Goal: Task Accomplishment & Management: Manage account settings

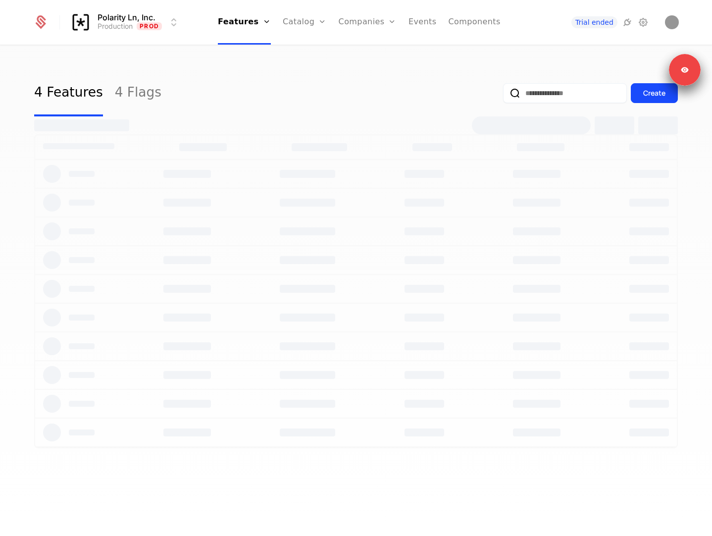
select select "**"
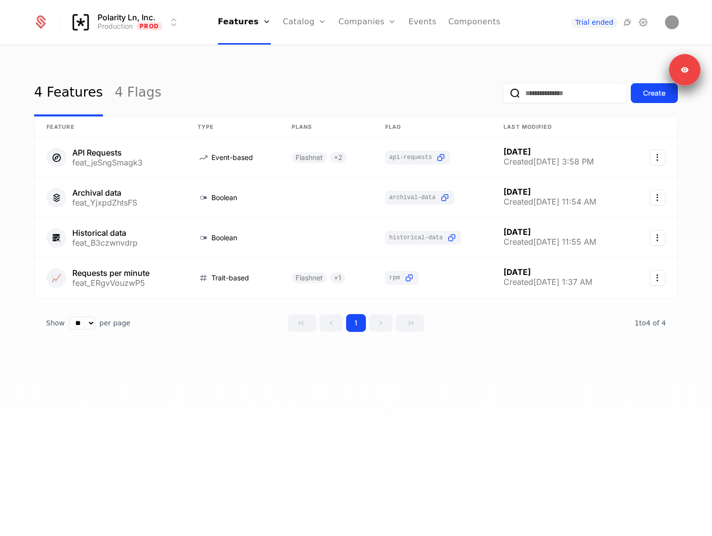
click at [644, 25] on icon at bounding box center [643, 22] width 12 height 12
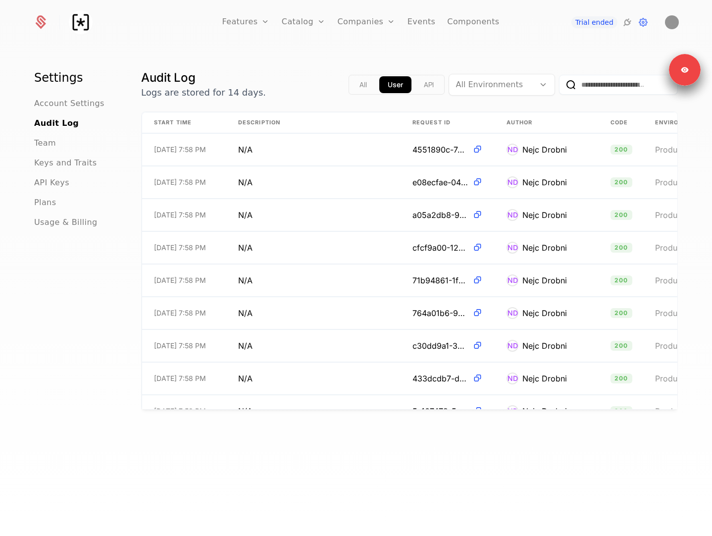
click at [625, 22] on icon at bounding box center [627, 22] width 12 height 12
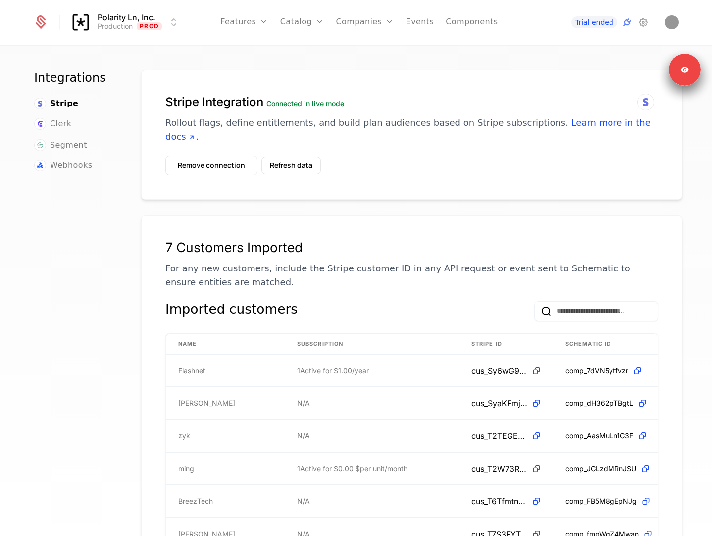
click at [69, 168] on span "Webhooks" at bounding box center [71, 165] width 42 height 12
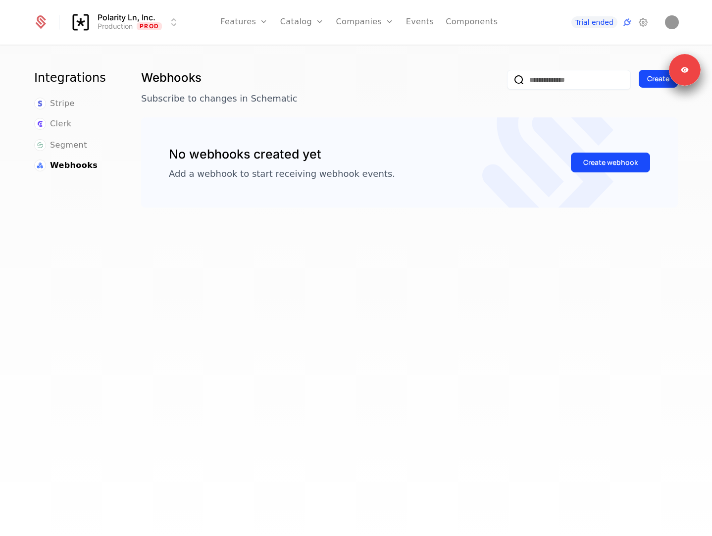
click at [608, 159] on div "Create webhook" at bounding box center [610, 162] width 54 height 10
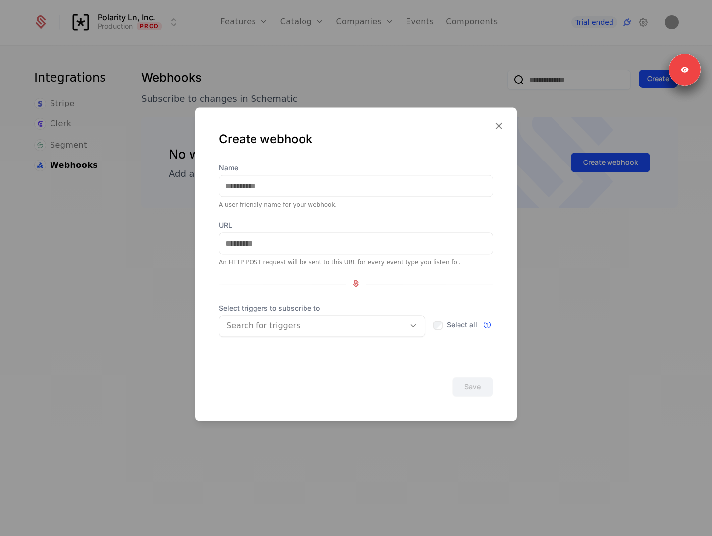
click at [264, 330] on div at bounding box center [312, 326] width 172 height 14
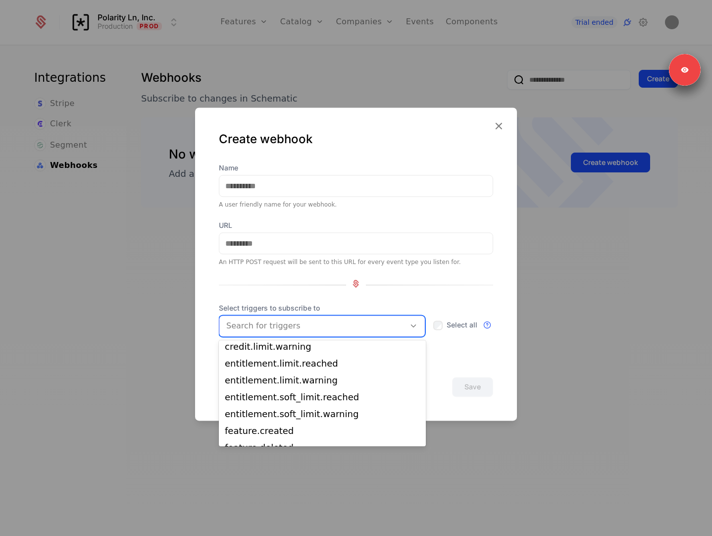
scroll to position [144, 0]
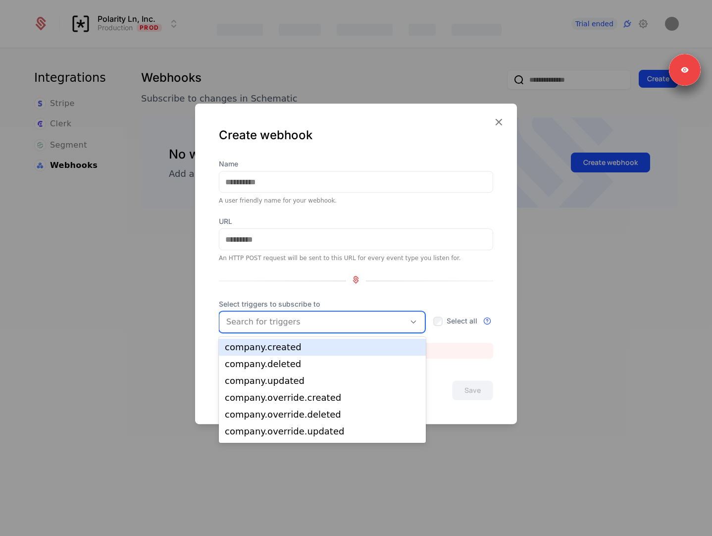
click at [258, 320] on div at bounding box center [312, 322] width 172 height 14
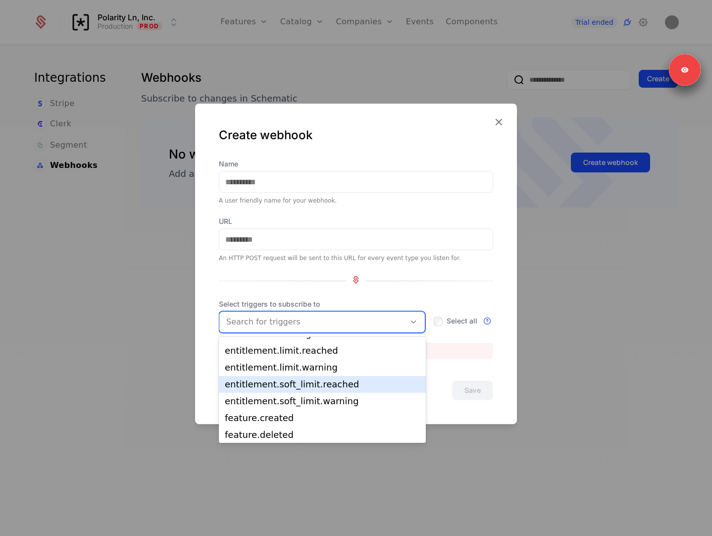
scroll to position [100, 0]
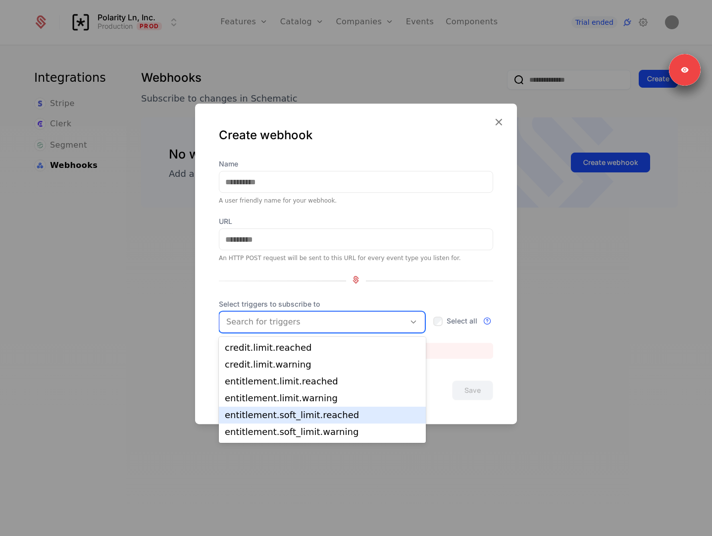
click at [276, 410] on div "entitlement.soft_limit.reached" at bounding box center [322, 414] width 195 height 9
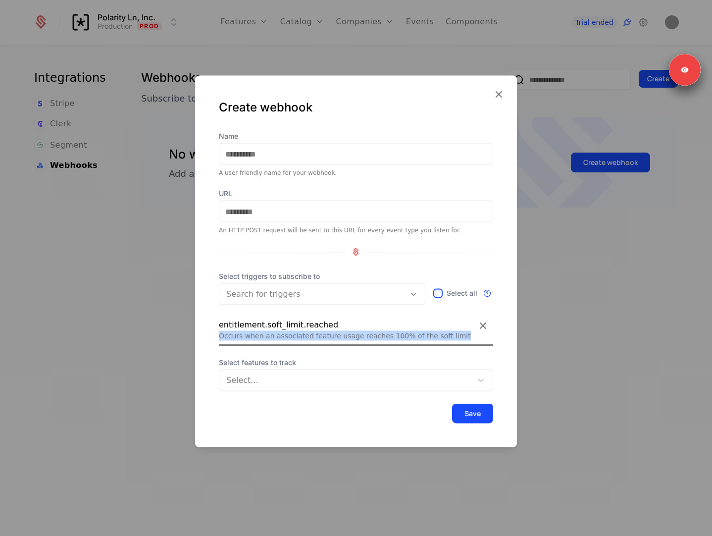
drag, startPoint x: 453, startPoint y: 336, endPoint x: 211, endPoint y: 336, distance: 241.6
click at [211, 336] on div "Create webhook Name A user friendly name for your webhook. URL An HTTP POST req…" at bounding box center [356, 261] width 322 height 371
copy div "Occurs when an associated feature usage reaches 100% of the soft limit"
click at [425, 325] on div "entitlement.soft_limit.reached" at bounding box center [356, 325] width 274 height 12
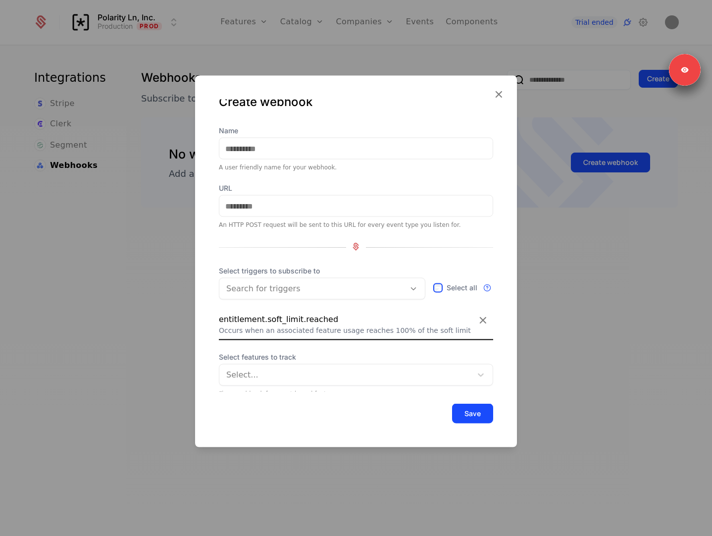
scroll to position [11, 0]
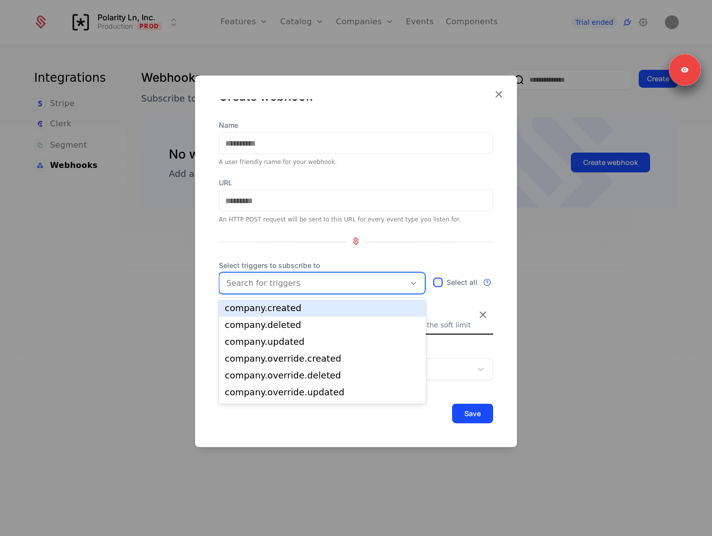
click at [372, 276] on div at bounding box center [312, 283] width 172 height 14
click at [502, 98] on icon at bounding box center [498, 94] width 13 height 13
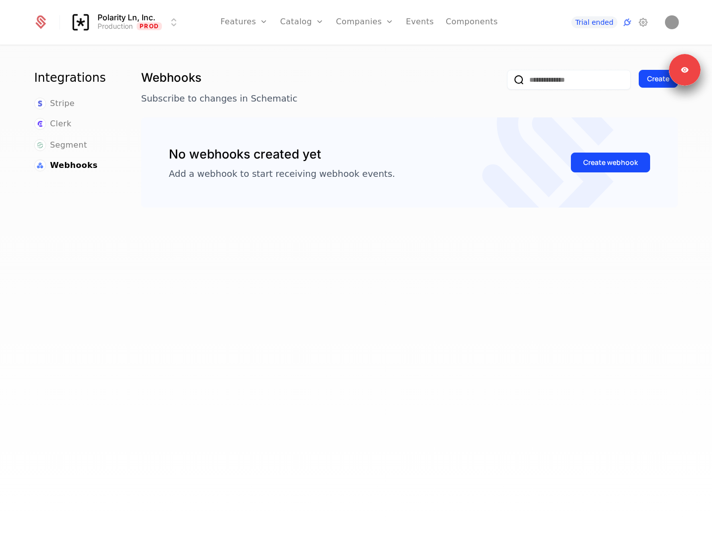
click at [0, 0] on div "Catalog Plans Add Ons Credits Configuration" at bounding box center [0, 0] width 0 height 0
click at [304, 52] on link "Plans" at bounding box center [317, 49] width 51 height 8
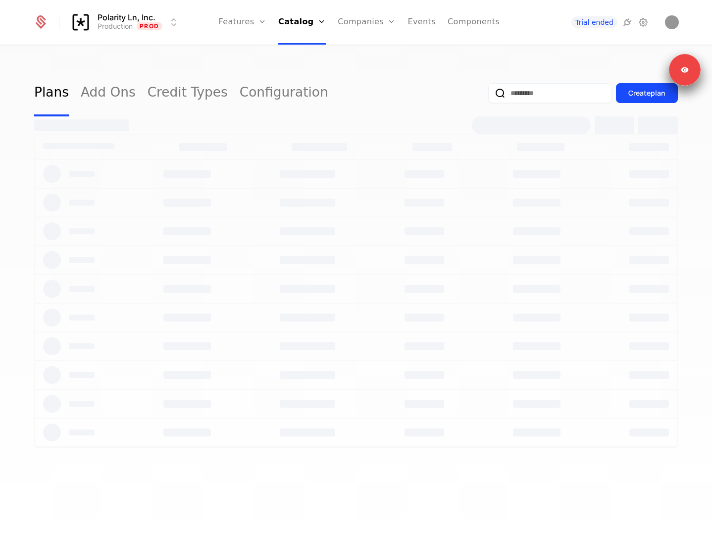
select select "**"
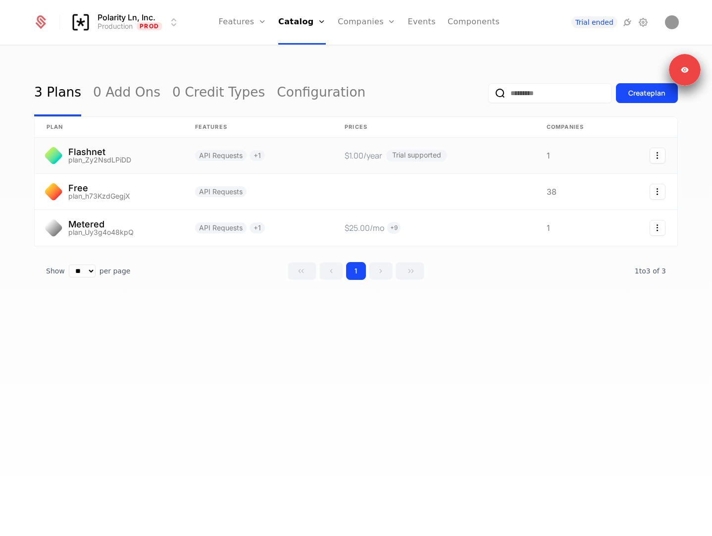
click at [197, 156] on link at bounding box center [257, 156] width 149 height 36
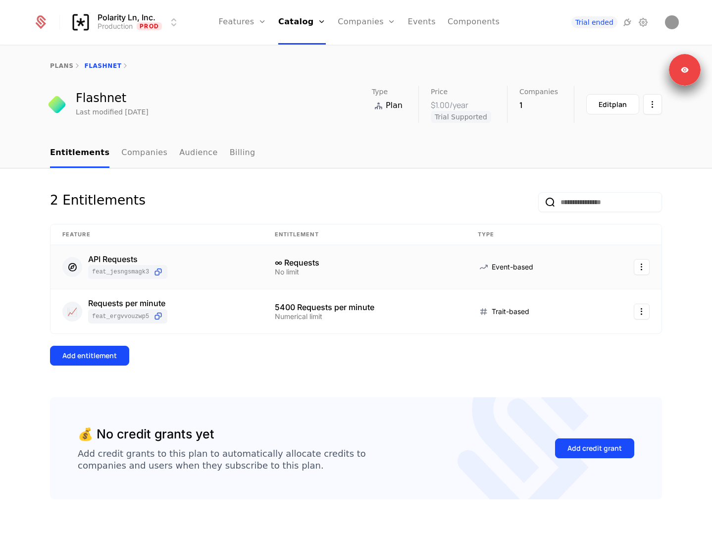
click at [115, 253] on td "API Requests feat_jeSngSmagk3" at bounding box center [156, 267] width 212 height 45
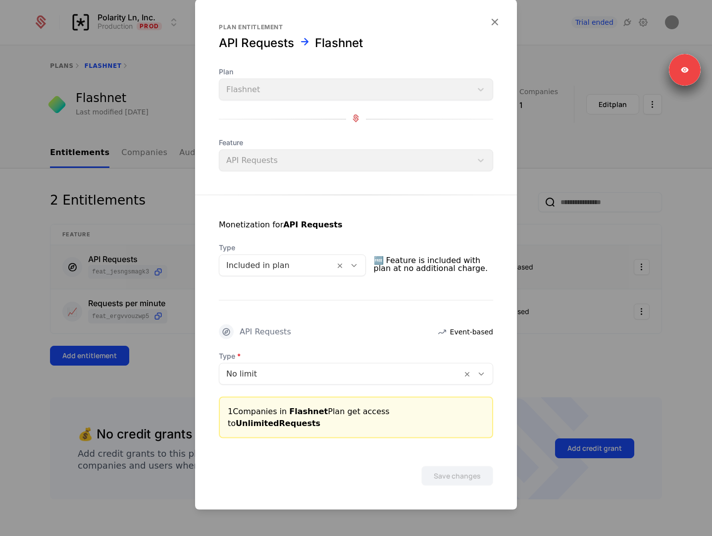
click at [115, 253] on div at bounding box center [356, 268] width 712 height 536
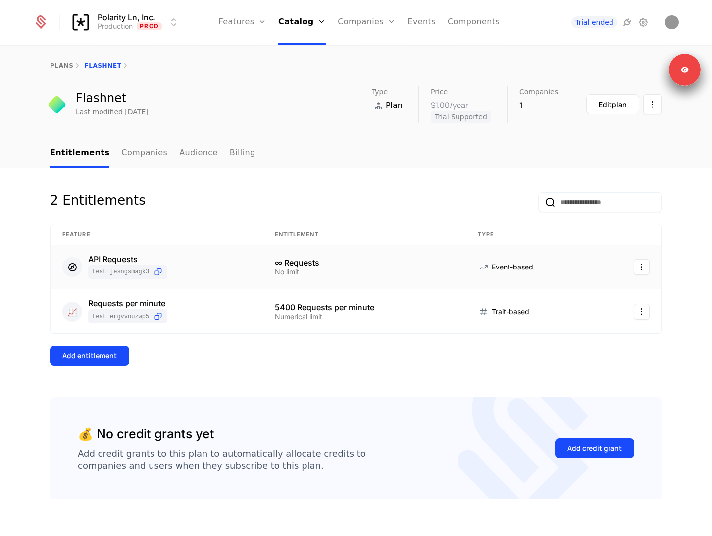
click at [115, 260] on div "API Requests" at bounding box center [127, 259] width 79 height 8
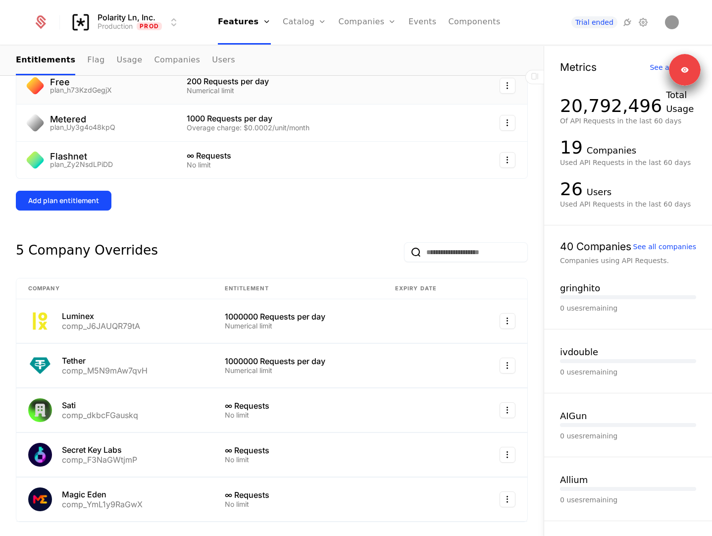
scroll to position [188, 0]
click at [72, 358] on div "Tether" at bounding box center [105, 360] width 86 height 8
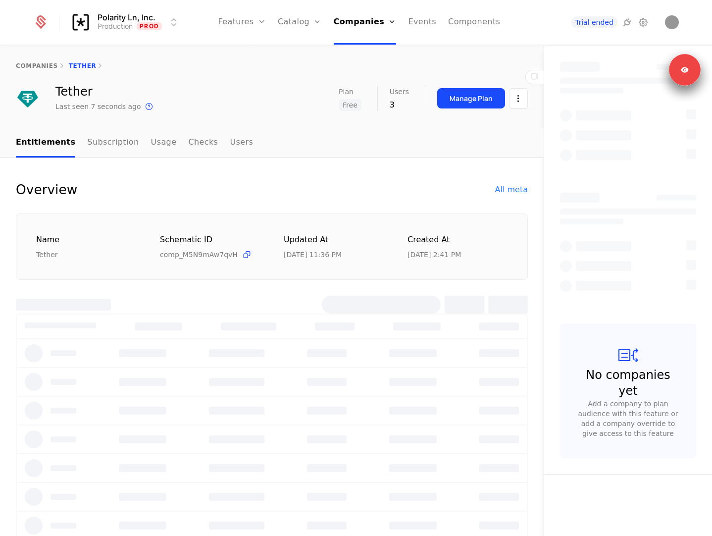
select select "**"
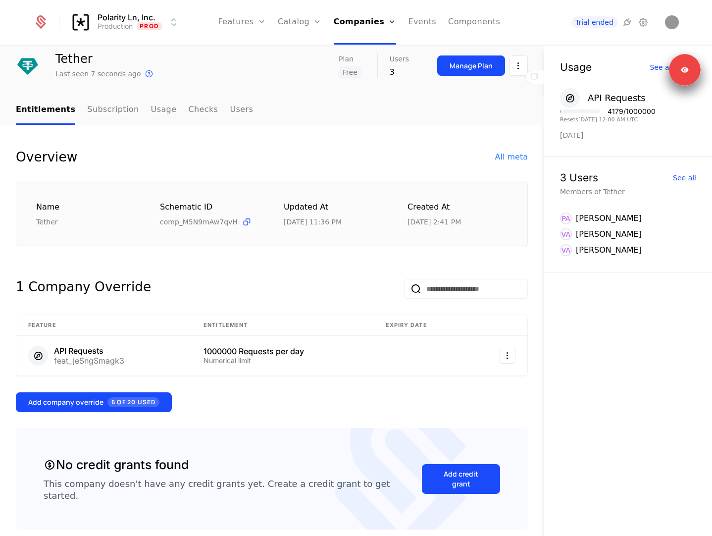
scroll to position [36, 0]
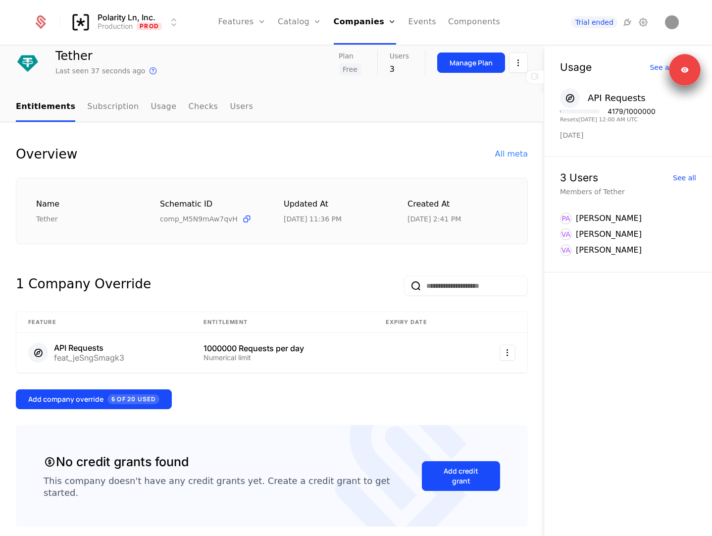
click at [304, 51] on link "Plans" at bounding box center [315, 49] width 51 height 8
select select "**"
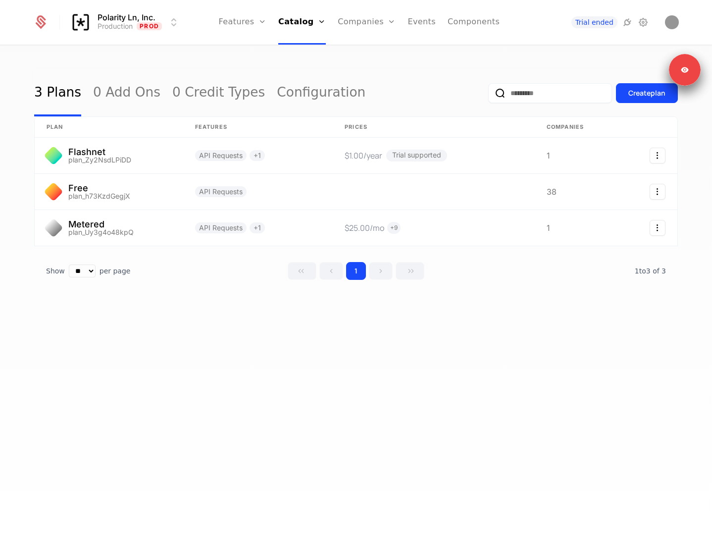
click at [305, 85] on link "Configuration" at bounding box center [321, 93] width 89 height 47
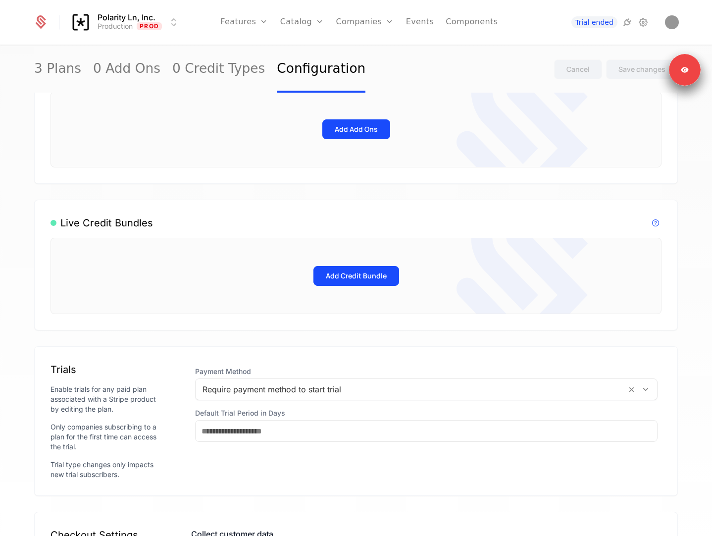
scroll to position [436, 0]
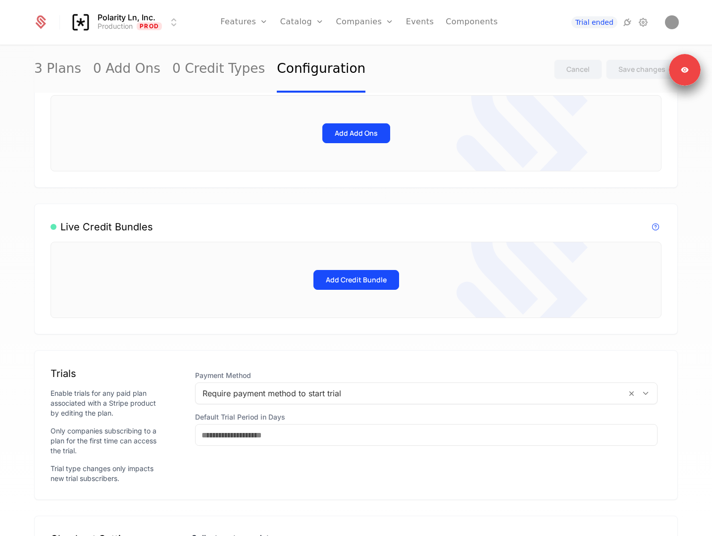
click at [207, 74] on link "0 Credit Types" at bounding box center [218, 69] width 93 height 47
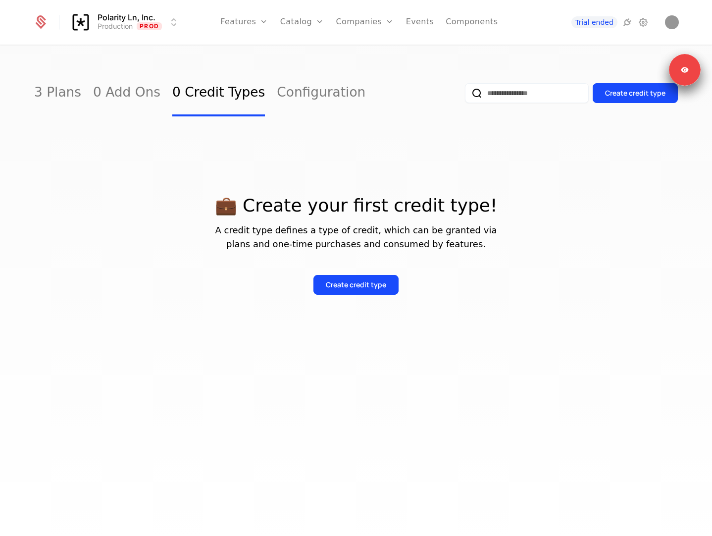
click at [349, 282] on div "Create credit type" at bounding box center [356, 285] width 60 height 10
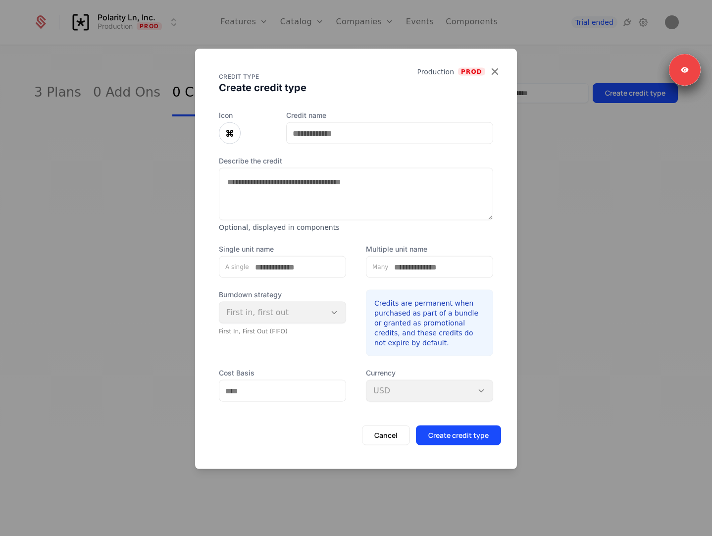
click at [495, 73] on icon "button" at bounding box center [494, 71] width 13 height 13
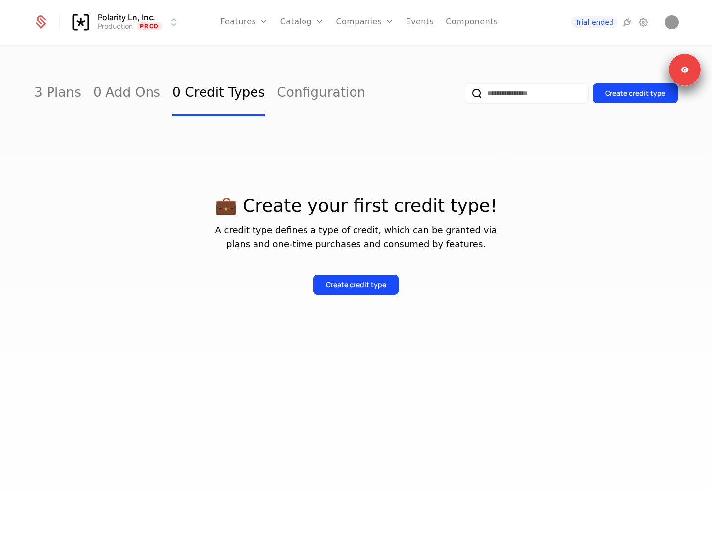
click at [251, 52] on link "Features" at bounding box center [255, 49] width 46 height 8
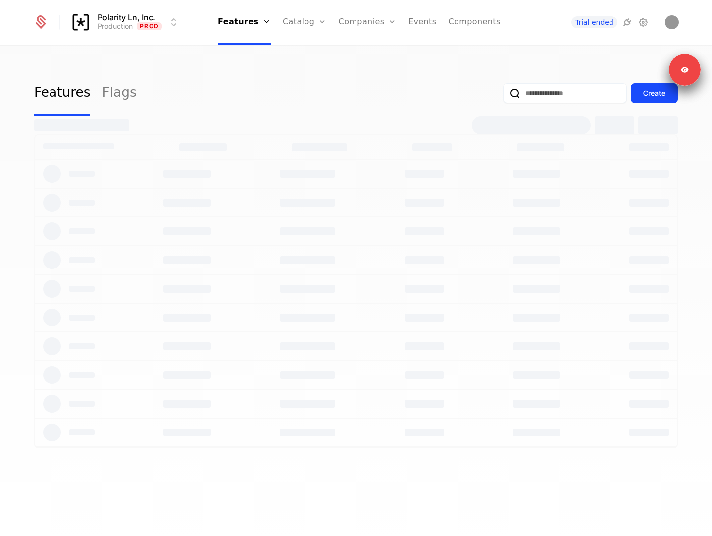
select select "**"
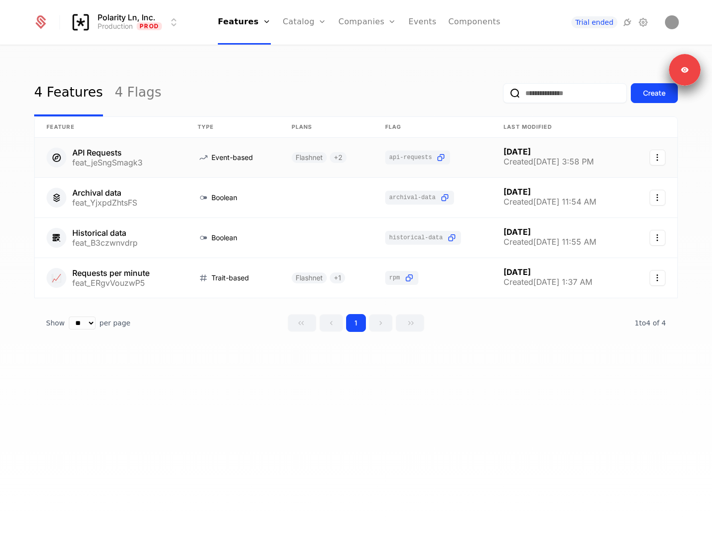
click at [201, 160] on link at bounding box center [233, 158] width 94 height 40
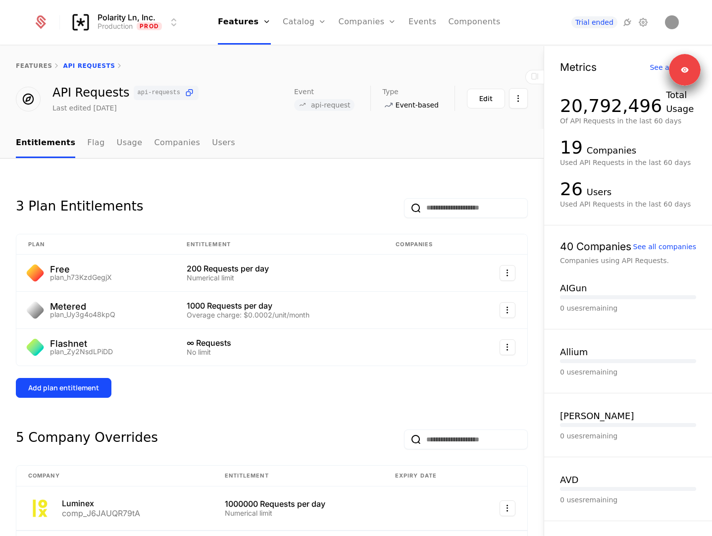
click at [80, 391] on div "Add plan entitlement" at bounding box center [63, 388] width 71 height 10
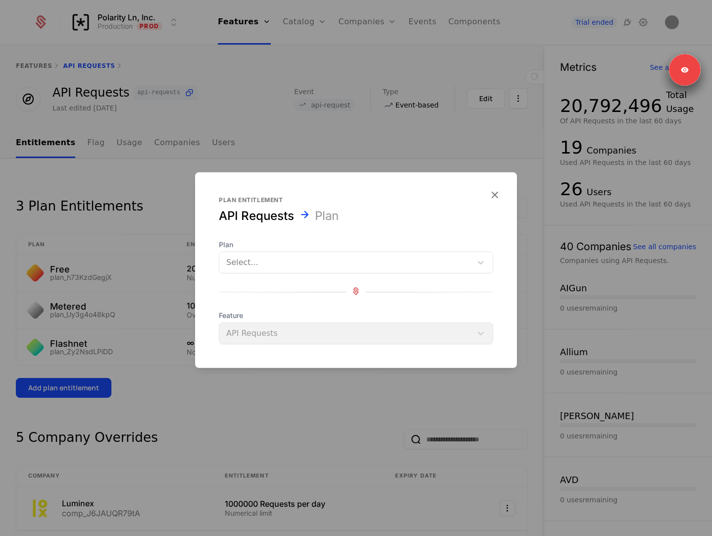
click at [296, 248] on span "Plan" at bounding box center [356, 245] width 274 height 10
click at [295, 257] on div at bounding box center [345, 262] width 239 height 14
click at [275, 268] on div at bounding box center [345, 262] width 239 height 14
click at [185, 211] on div at bounding box center [356, 268] width 712 height 536
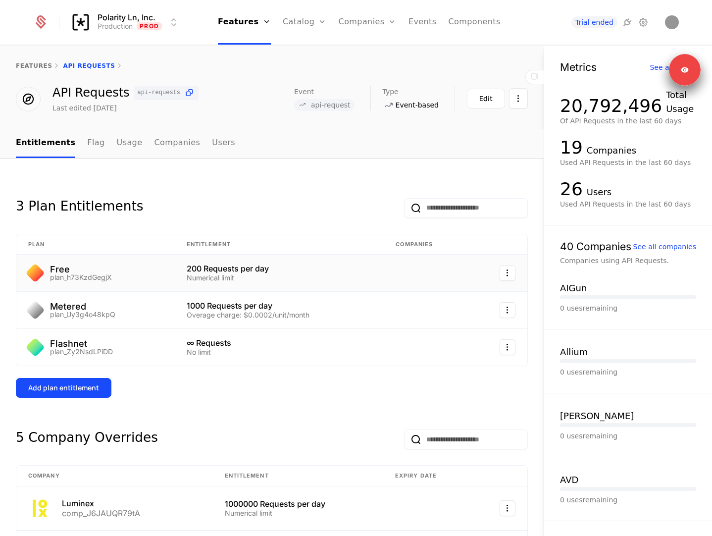
click at [198, 271] on div "200 Requests per day" at bounding box center [280, 268] width 186 height 8
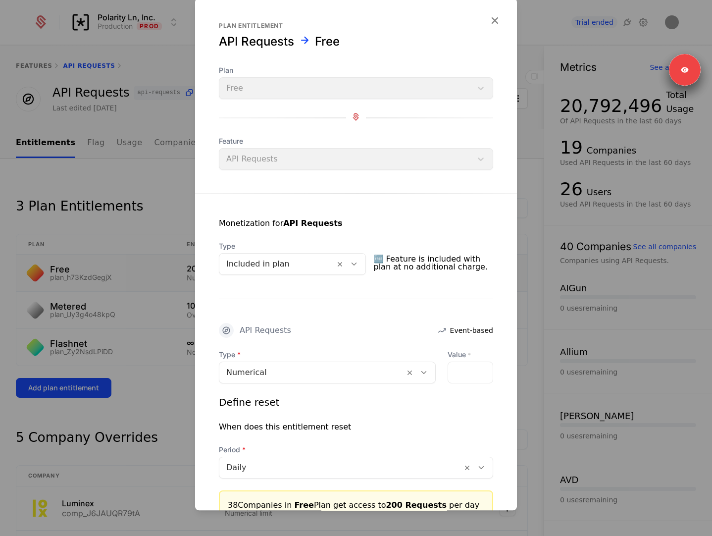
click at [288, 257] on div at bounding box center [276, 264] width 101 height 14
click at [128, 219] on div at bounding box center [356, 268] width 712 height 536
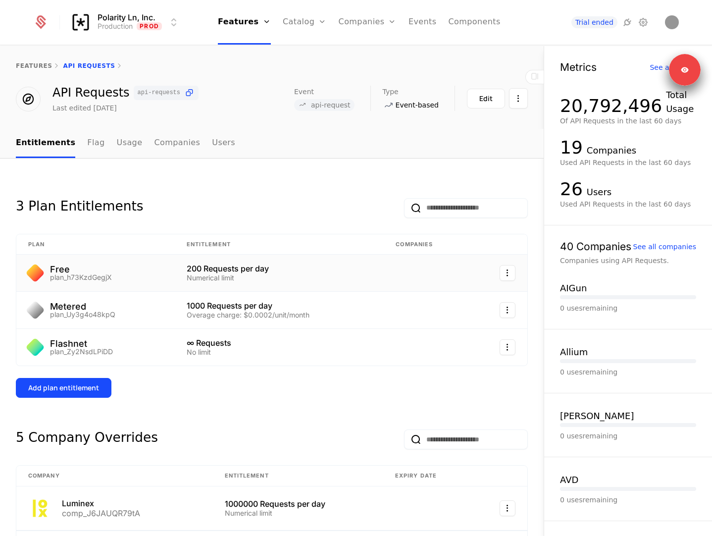
click at [166, 144] on link "Companies" at bounding box center [177, 143] width 46 height 29
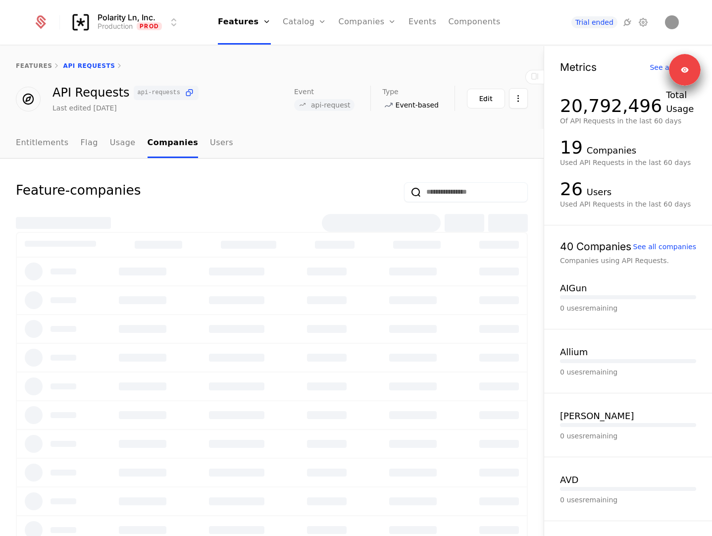
select select "**"
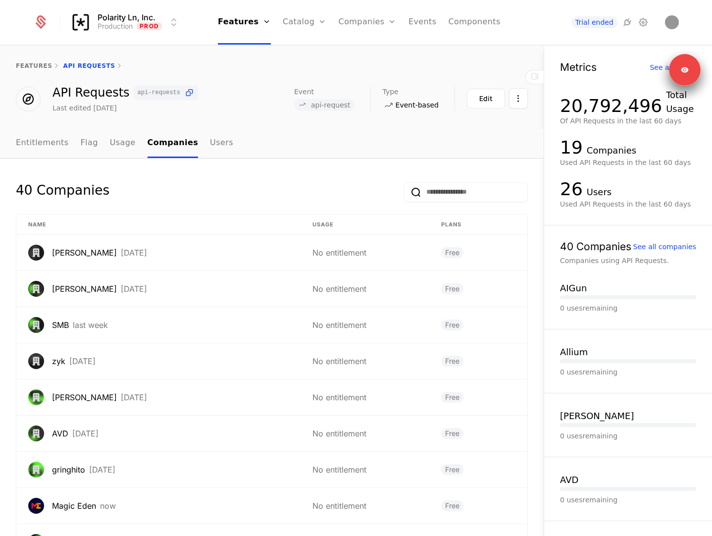
click at [306, 31] on link "Catalog" at bounding box center [305, 22] width 44 height 45
select select "**"
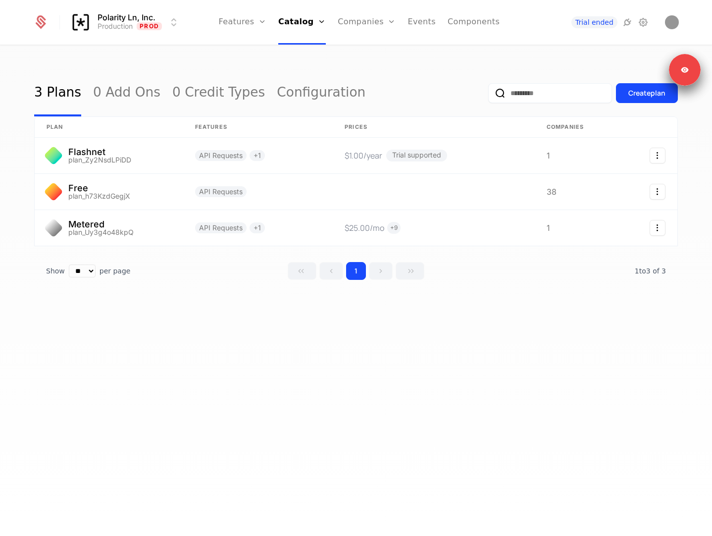
click at [313, 84] on link "Credits" at bounding box center [315, 80] width 51 height 8
